Goal: Use online tool/utility: Utilize a website feature to perform a specific function

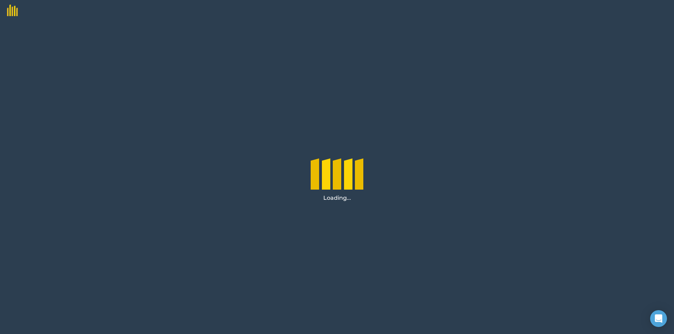
click at [232, 84] on div "Loading..." at bounding box center [337, 177] width 674 height 313
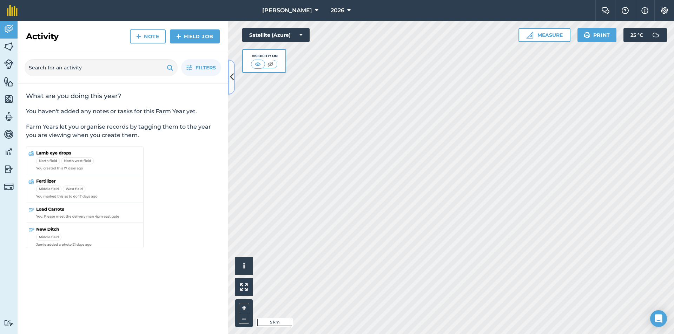
click at [228, 77] on button at bounding box center [231, 77] width 7 height 35
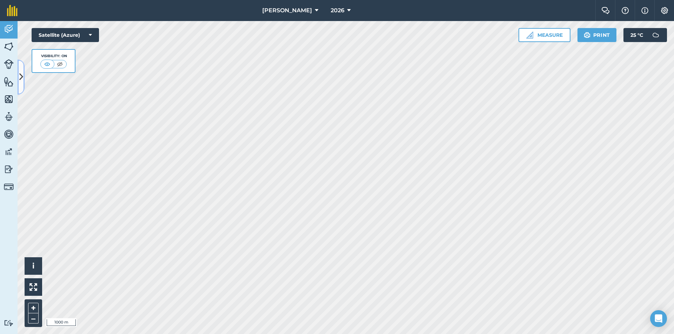
click at [18, 69] on button at bounding box center [21, 77] width 7 height 35
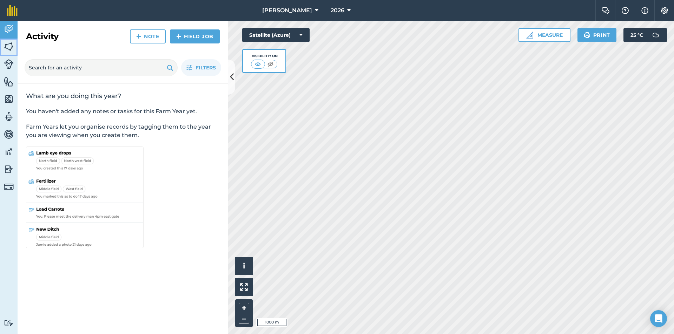
click at [9, 48] on img at bounding box center [9, 46] width 10 height 11
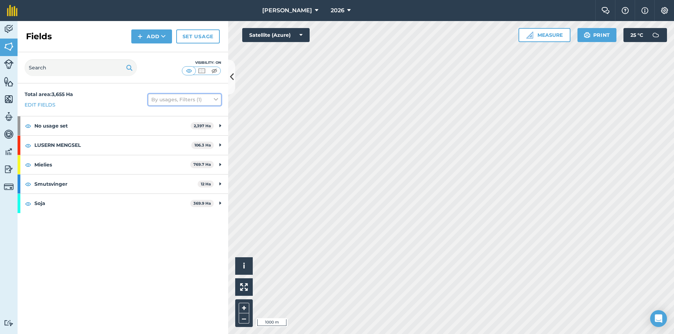
click at [212, 98] on button "By usages, Filters (1)" at bounding box center [184, 99] width 73 height 11
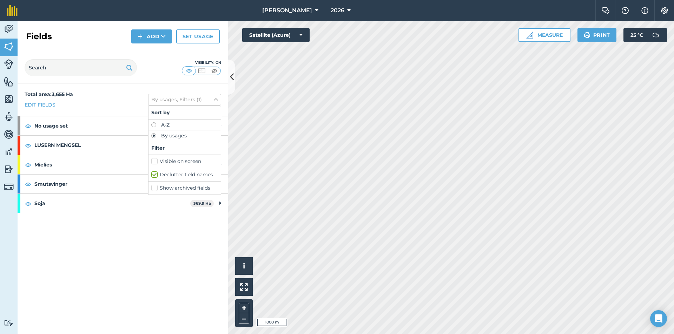
click at [184, 161] on label "Visible on screen" at bounding box center [184, 161] width 67 height 7
click at [156, 161] on input "Visible on screen" at bounding box center [153, 160] width 5 height 5
checkbox input "true"
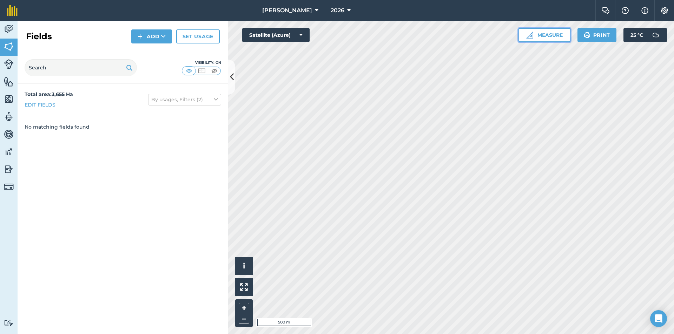
click at [548, 38] on button "Measure" at bounding box center [544, 35] width 52 height 14
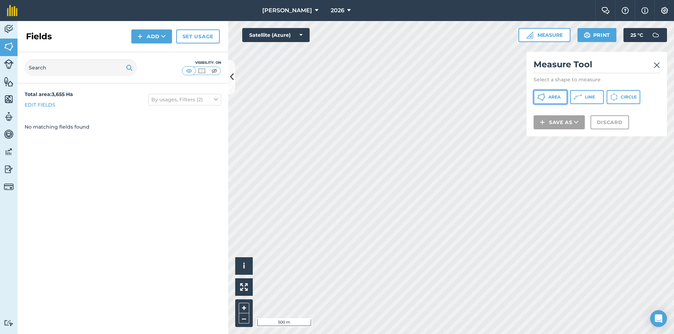
click at [556, 100] on button "Area" at bounding box center [550, 97] width 34 height 14
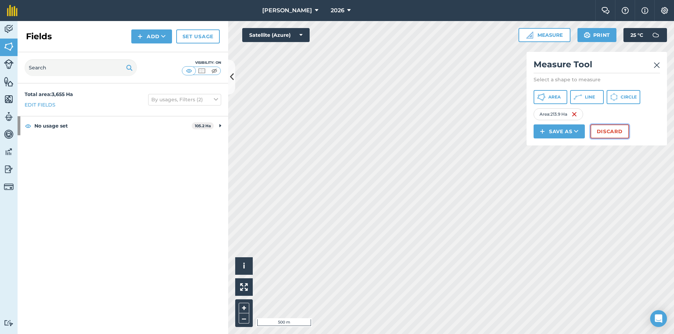
click at [603, 131] on button "Discard" at bounding box center [609, 132] width 39 height 14
